Goal: Check status: Check status

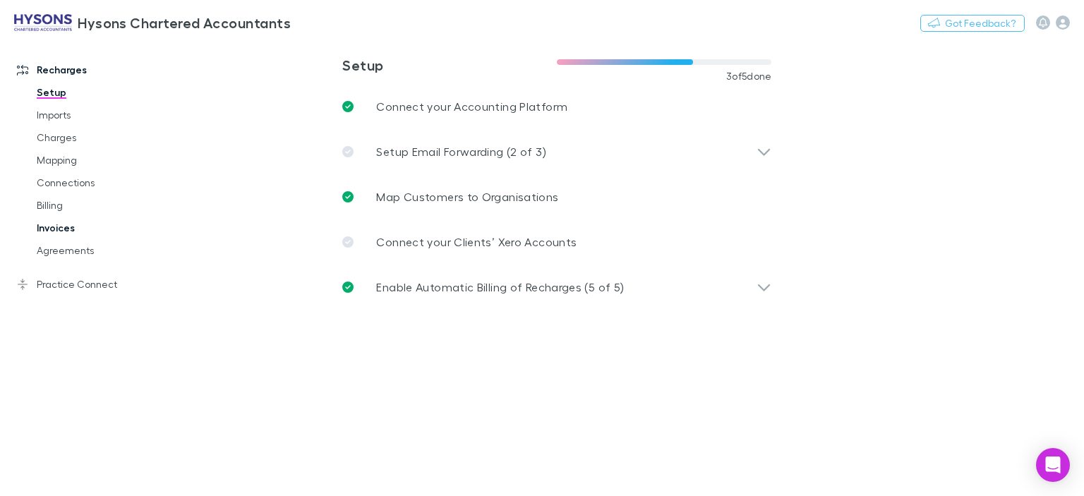
click at [69, 225] on link "Invoices" at bounding box center [104, 228] width 162 height 23
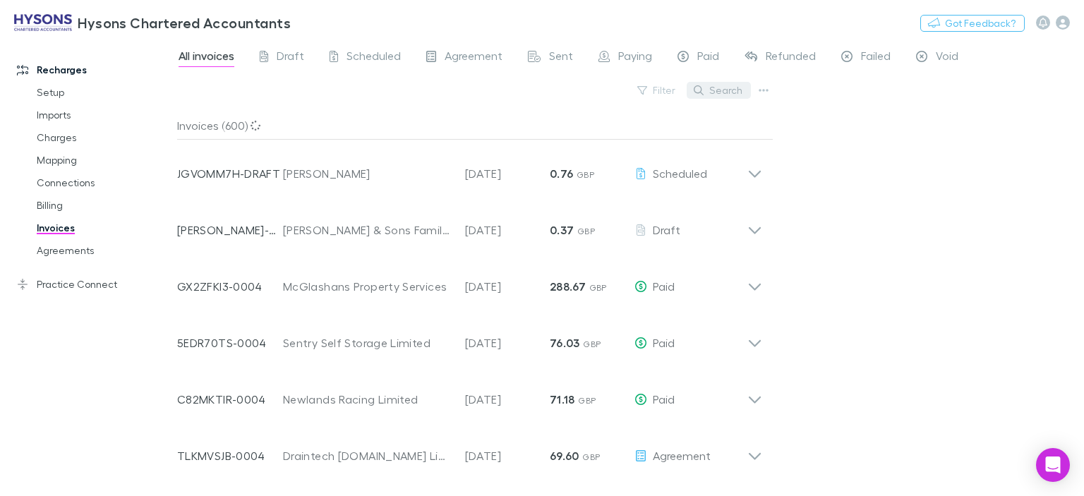
click at [718, 95] on button "Search" at bounding box center [718, 90] width 64 height 17
click at [718, 95] on input "text" at bounding box center [694, 90] width 71 height 20
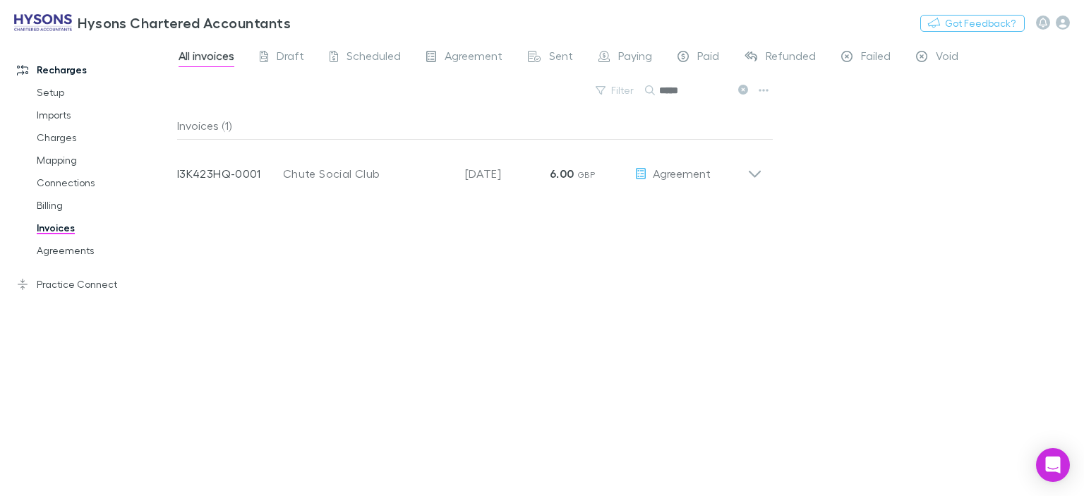
type input "*****"
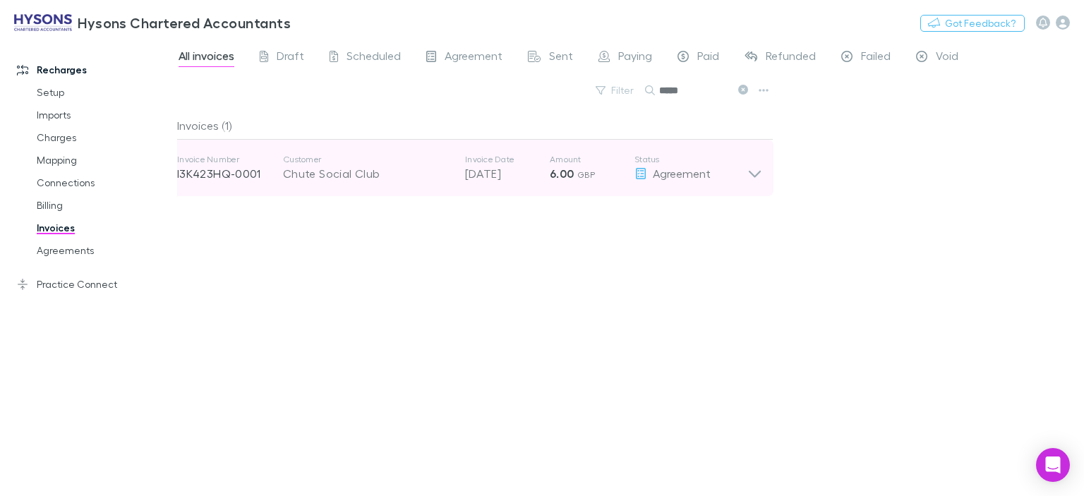
click at [248, 174] on p "I3K423HQ-0001" at bounding box center [230, 173] width 106 height 17
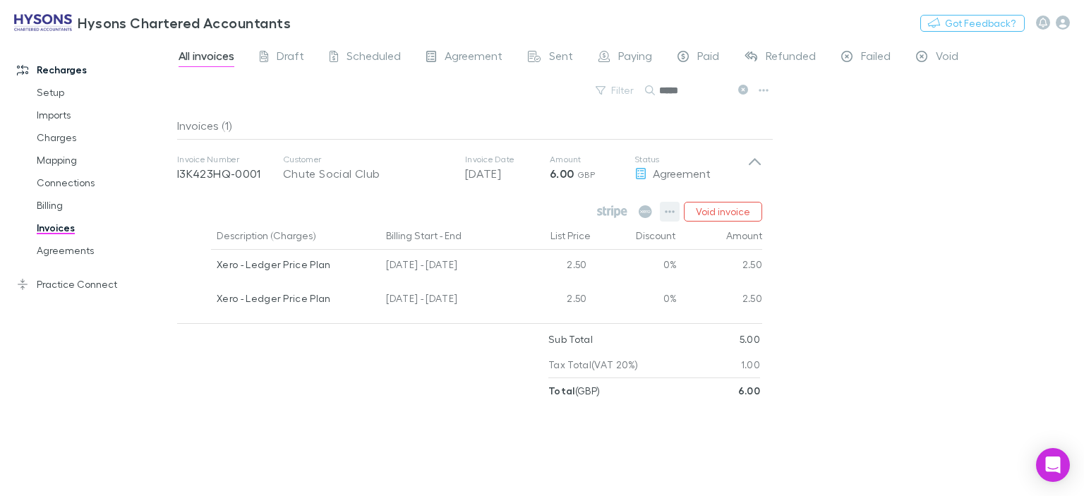
click at [663, 212] on button "button" at bounding box center [670, 212] width 20 height 20
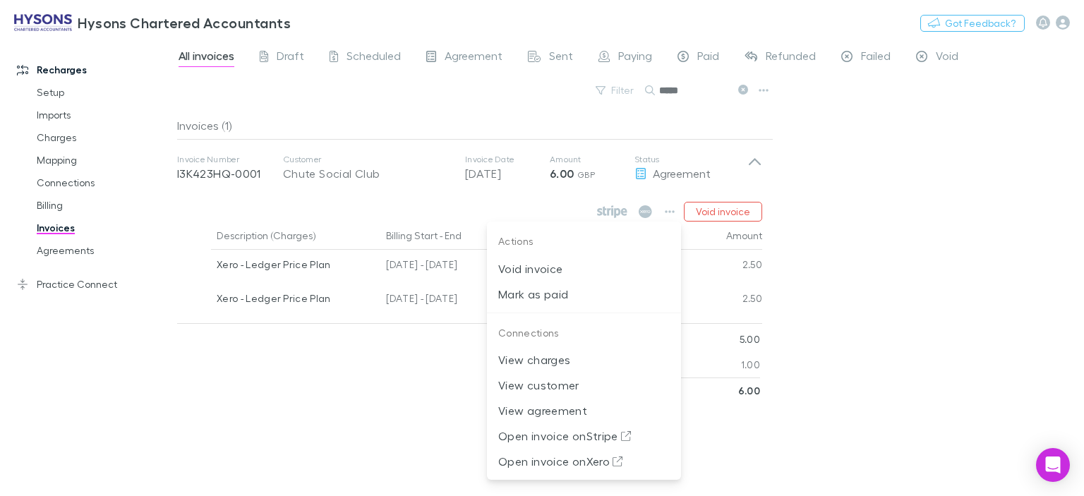
click at [894, 315] on div at bounding box center [542, 248] width 1084 height 496
